Goal: Find specific fact

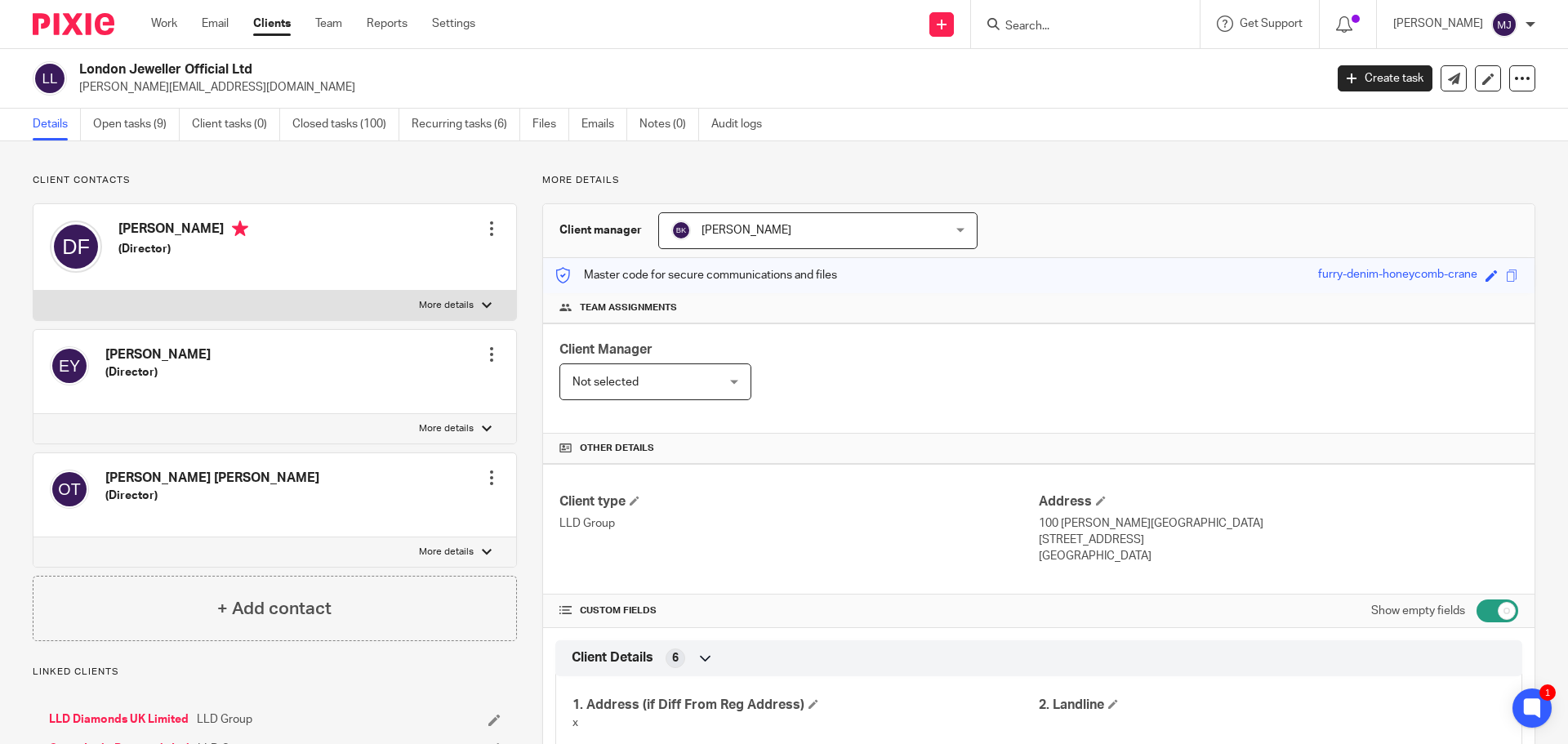
scroll to position [1385, 0]
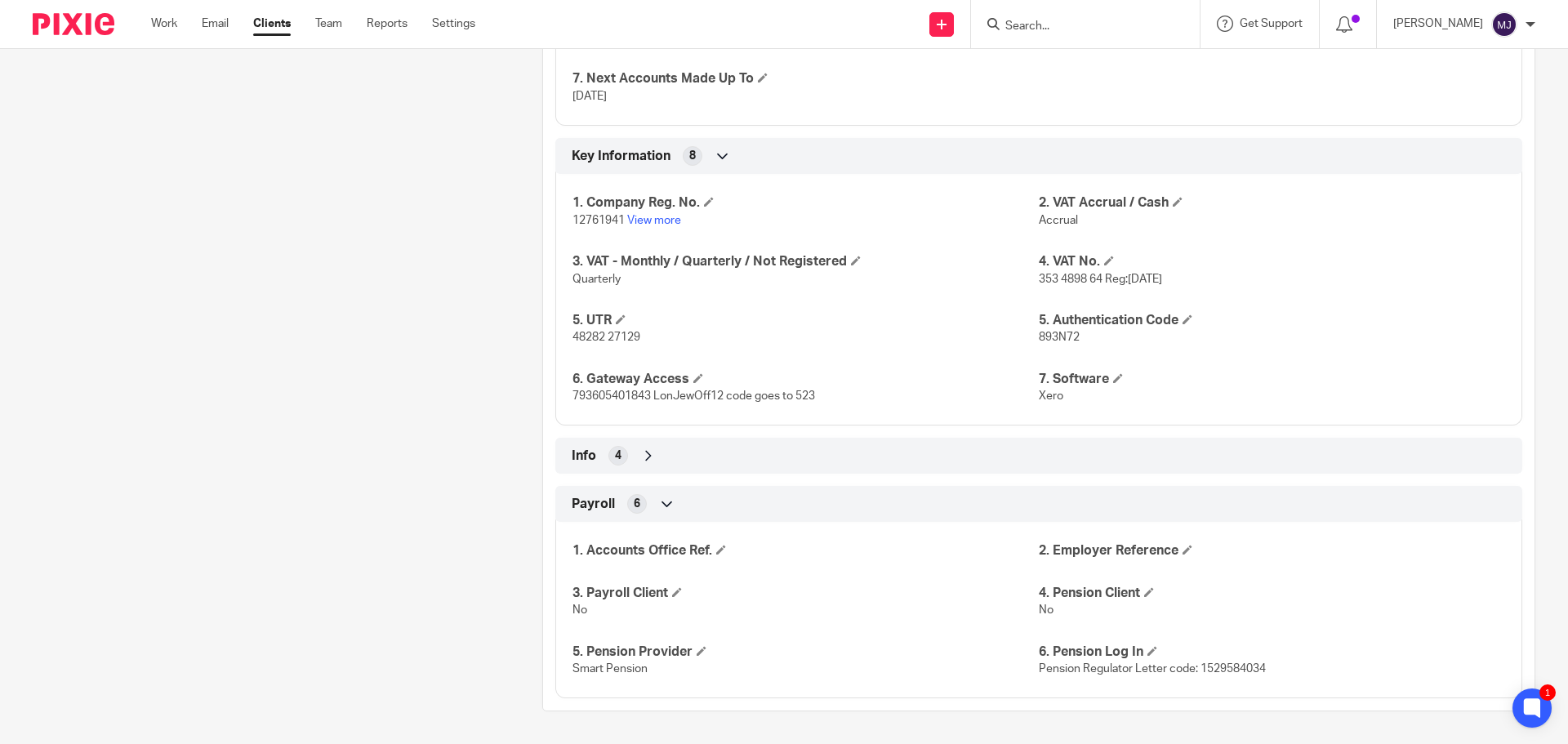
click at [692, 397] on span "793605401843 LonJewOff12 code goes to 523" at bounding box center [693, 396] width 242 height 11
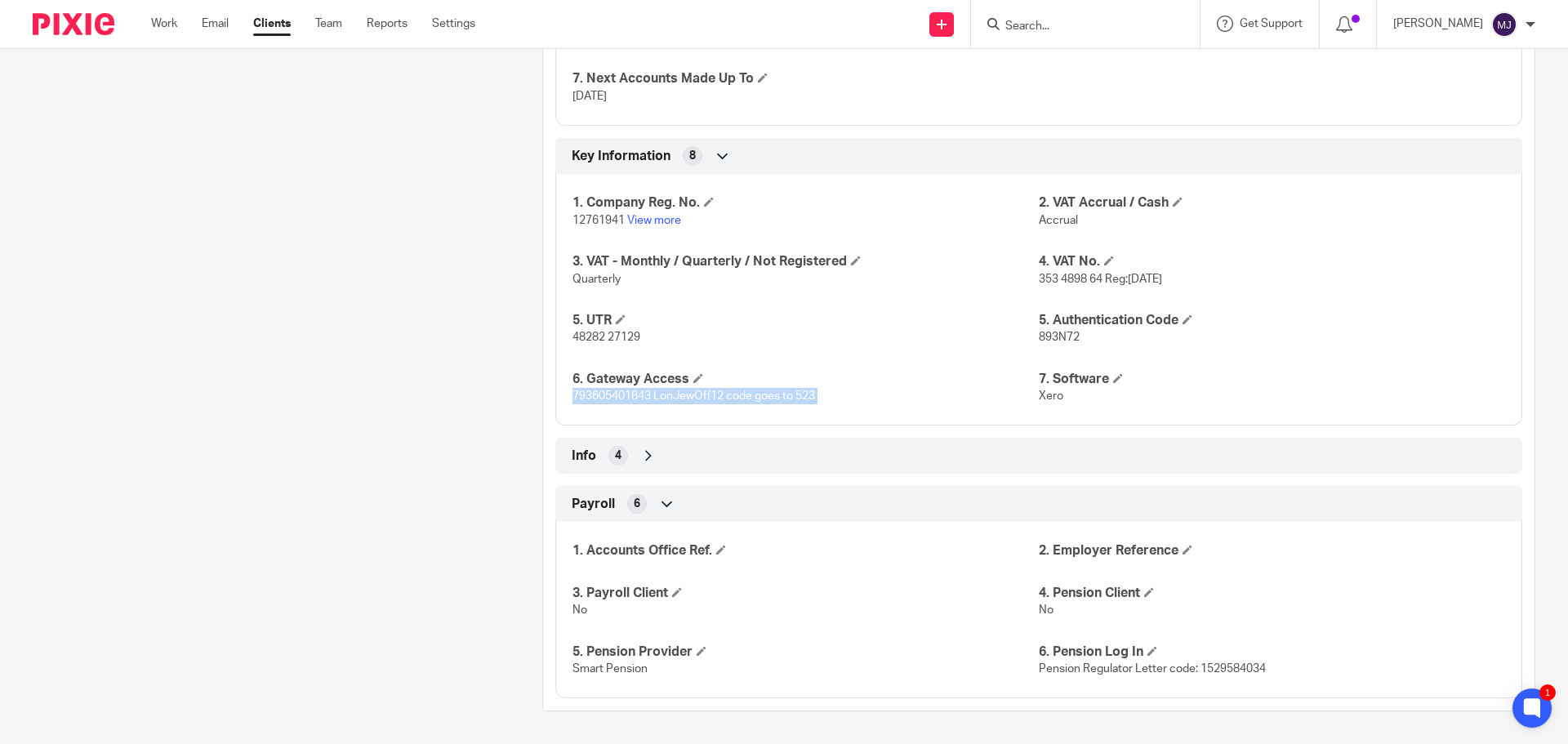
click at [687, 415] on div "1. Company Reg. No. 12761941 View more 2. VAT Accrual / Cash Accrual 3. VAT - M…" at bounding box center [1038, 293] width 967 height 264
click at [698, 397] on span "793605401843 LonJewOff12 code goes to 523" at bounding box center [693, 396] width 242 height 11
copy span "LonJewOff12"
click at [603, 396] on span "793605401843 LonJewOff12 code goes to 523" at bounding box center [693, 396] width 242 height 11
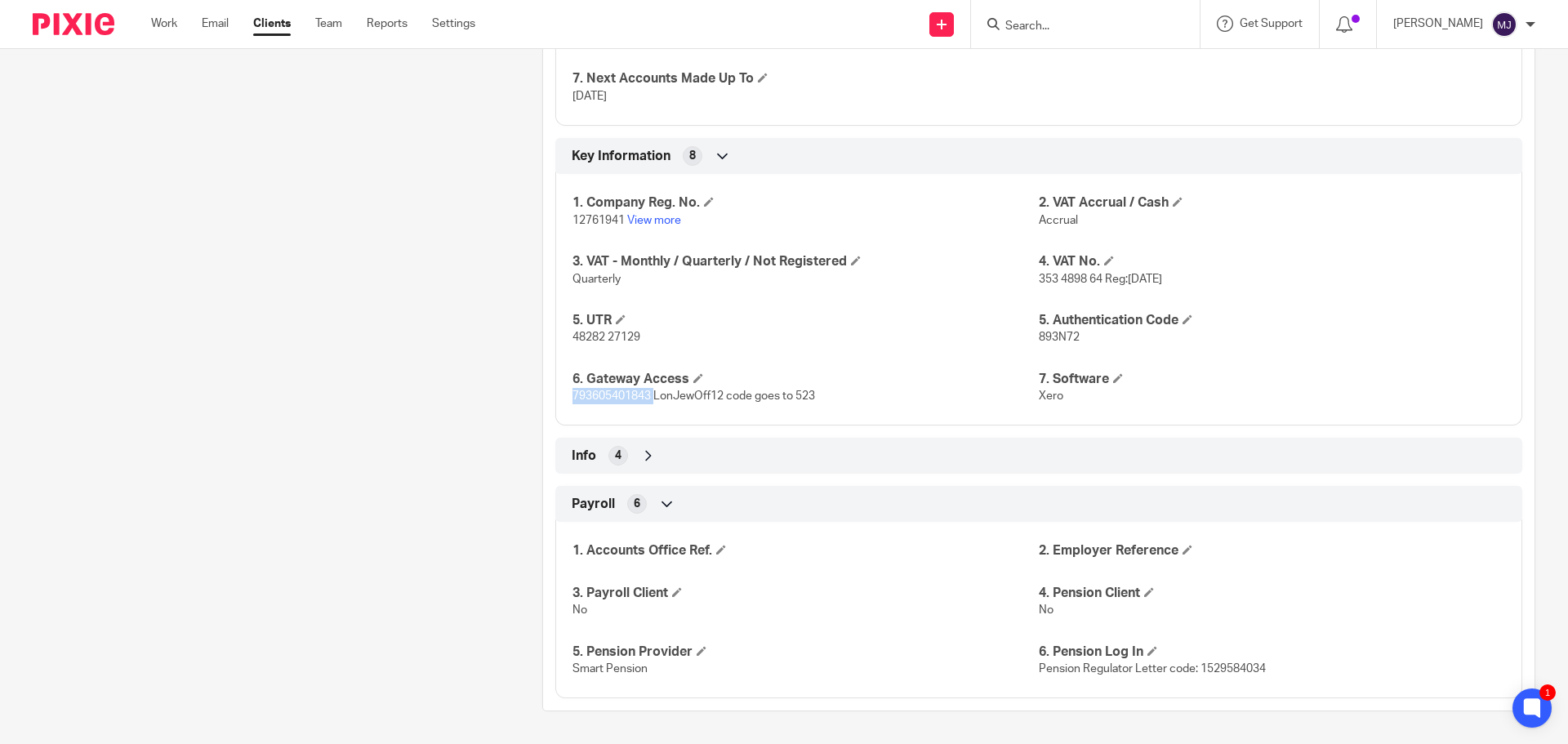
click at [603, 396] on span "793605401843 LonJewOff12 code goes to 523" at bounding box center [693, 396] width 242 height 11
copy span "793605401843"
click at [701, 393] on span "793605401843 LonJewOff12 code goes to 523" at bounding box center [693, 396] width 242 height 11
copy span "LonJewOff12"
